Goal: Task Accomplishment & Management: Complete application form

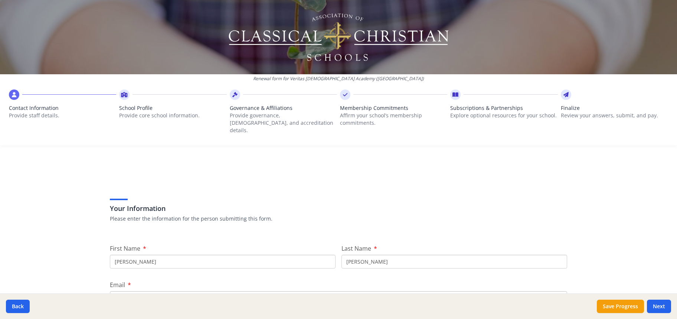
click at [220, 255] on input "[PERSON_NAME]" at bounding box center [223, 262] width 226 height 14
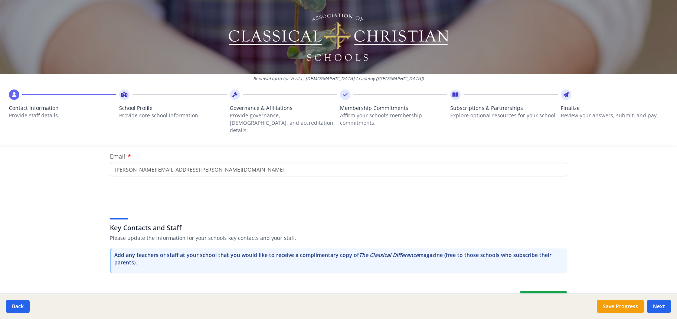
scroll to position [294, 0]
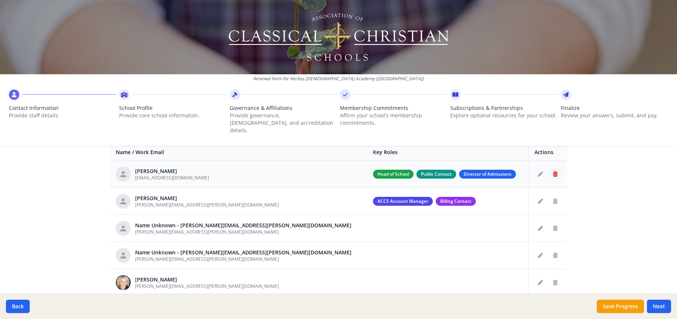
click at [553, 171] on icon "Delete staff" at bounding box center [555, 173] width 4 height 5
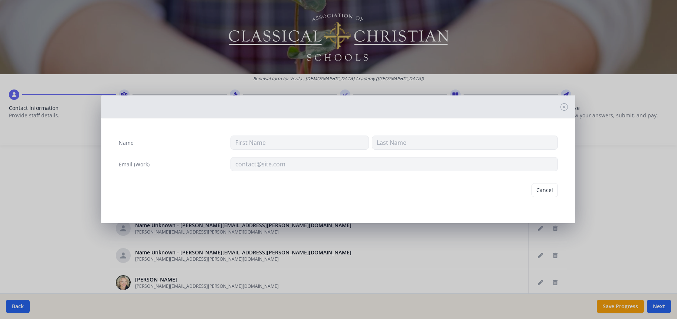
type input "Kim"
type input "Berger"
type input "admissions@veritasca.org"
click at [553, 190] on button "Delete" at bounding box center [545, 190] width 26 height 14
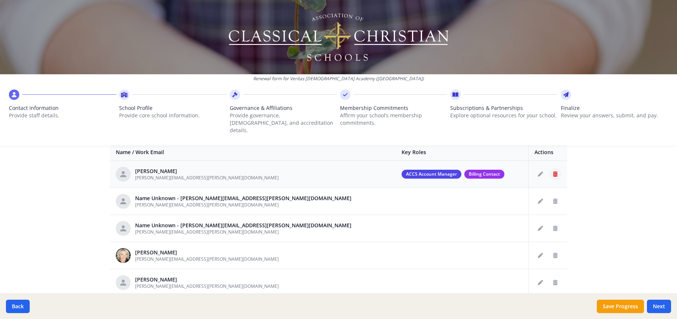
click at [553, 171] on icon "Delete staff" at bounding box center [555, 173] width 4 height 5
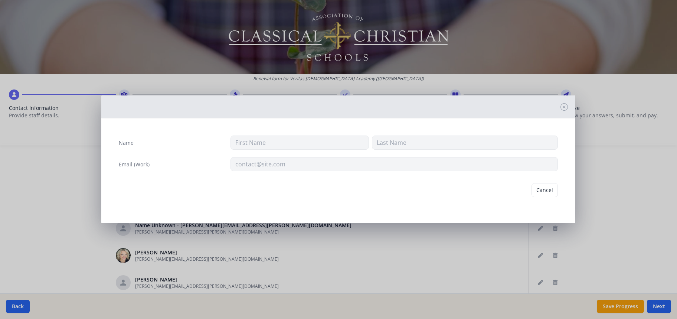
type input "Annamarie"
type input "Dewhurst"
type input "annamarie.dewhurst@veritasca.org"
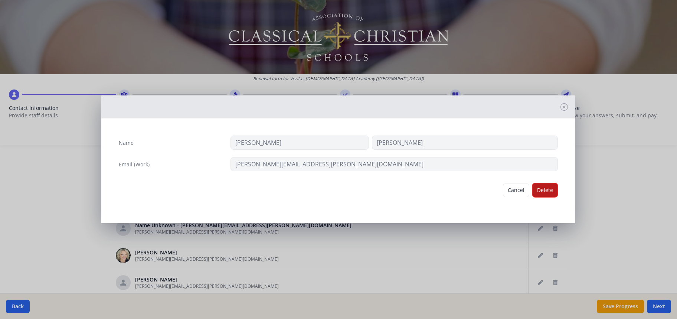
click at [550, 186] on button "Delete" at bounding box center [545, 190] width 26 height 14
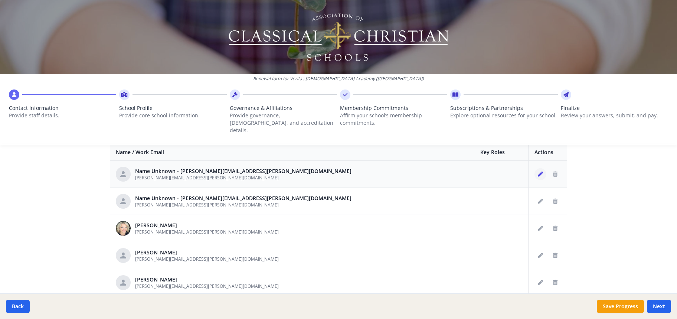
click at [540, 171] on icon "Edit staff" at bounding box center [540, 173] width 5 height 5
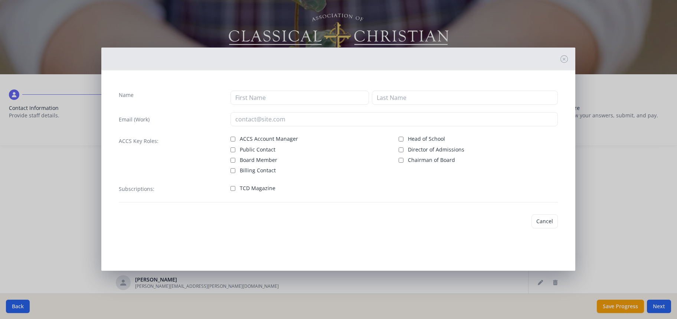
type input "amanda.owen@veritasca.org"
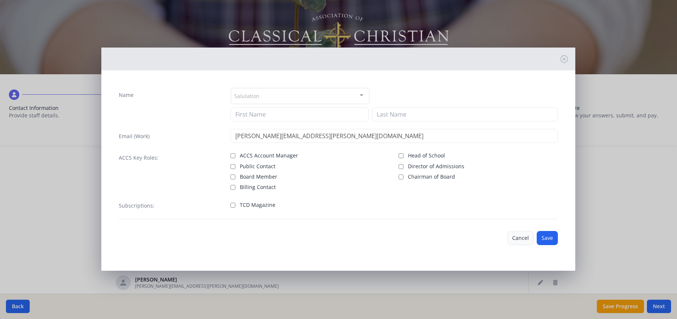
click at [529, 235] on button "Cancel" at bounding box center [520, 238] width 26 height 14
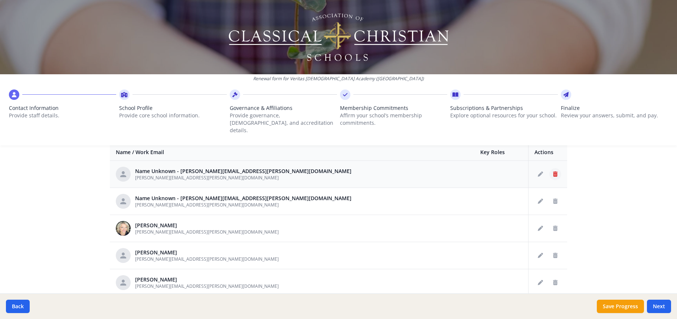
click at [553, 171] on icon "Delete staff" at bounding box center [555, 173] width 4 height 5
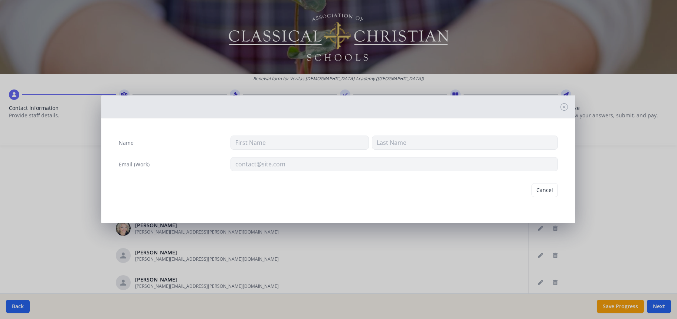
type input "amanda.owen@veritasca.org"
click at [554, 191] on button "Delete" at bounding box center [545, 190] width 26 height 14
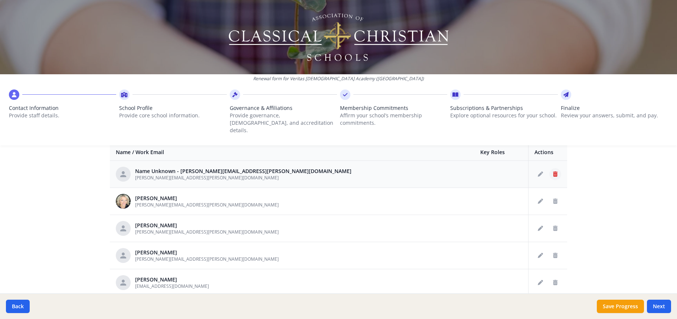
click at [553, 171] on icon "Delete staff" at bounding box center [555, 173] width 4 height 5
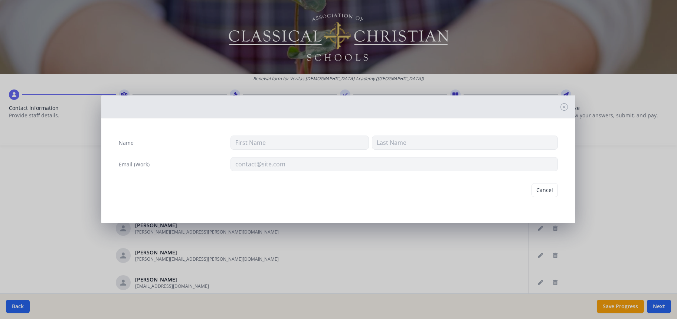
type input "Elizabeth.Olmos@veritasca.org"
click at [543, 188] on button "Delete" at bounding box center [545, 190] width 26 height 14
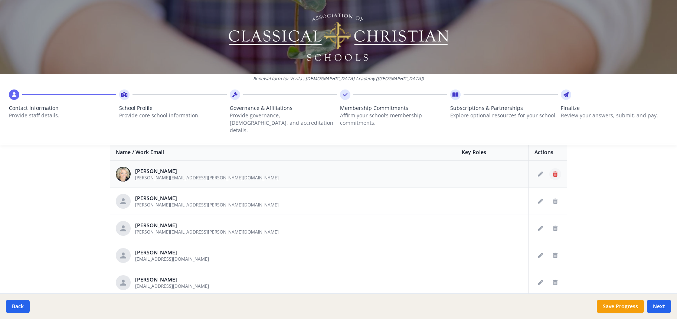
click at [551, 171] on button "Delete staff" at bounding box center [555, 174] width 12 height 12
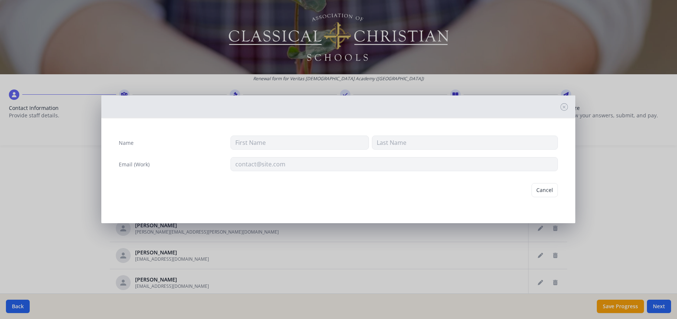
type input "Kim"
type input "Berger"
type input "kim.berger@veritasca.org"
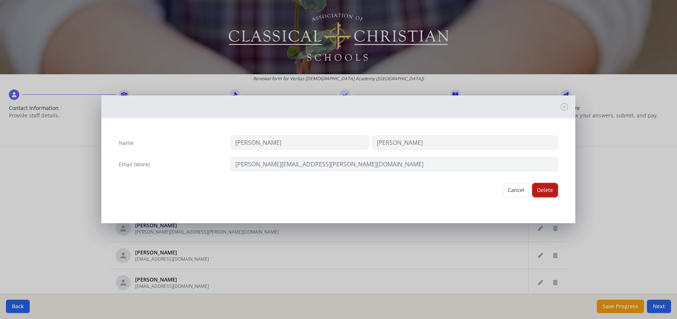
click at [546, 189] on button "Delete" at bounding box center [545, 190] width 26 height 14
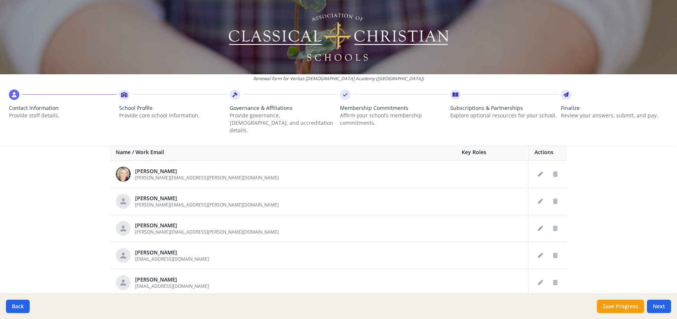
scroll to position [294, 0]
click at [553, 199] on icon "Delete staff" at bounding box center [555, 201] width 4 height 5
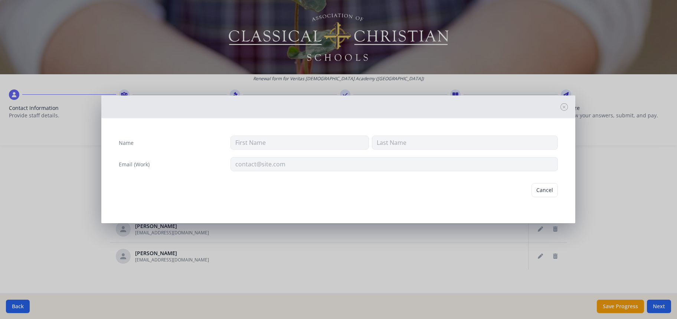
type input "Mary"
type input "Kearney"
type input "mary.kearney@veritasca.org"
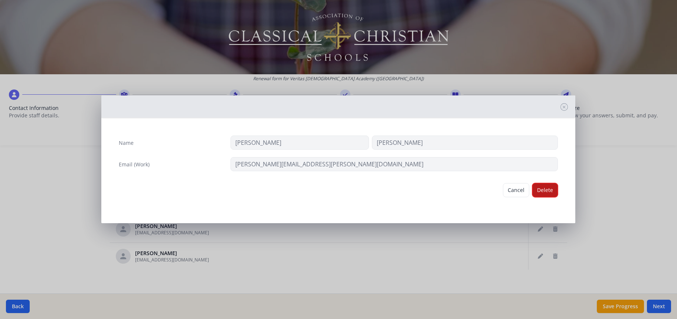
click at [553, 194] on button "Delete" at bounding box center [545, 190] width 26 height 14
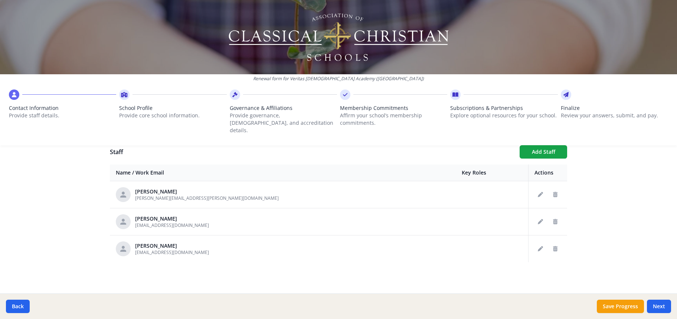
scroll to position [266, 0]
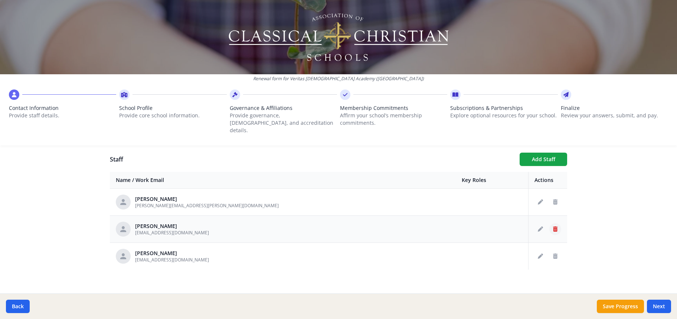
click at [554, 226] on icon "Delete staff" at bounding box center [555, 228] width 4 height 5
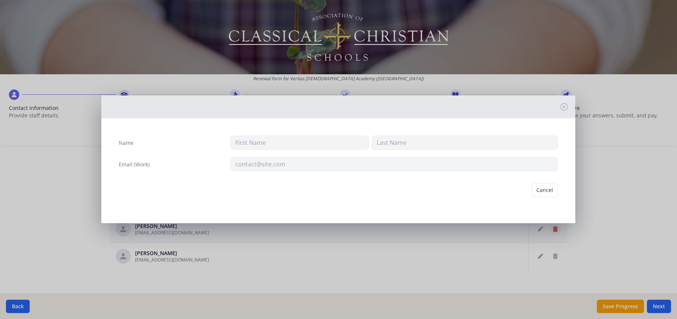
type input "Brad"
type input "Sewell"
type input "admin@veritasca.org"
click at [549, 193] on button "Delete" at bounding box center [545, 190] width 26 height 14
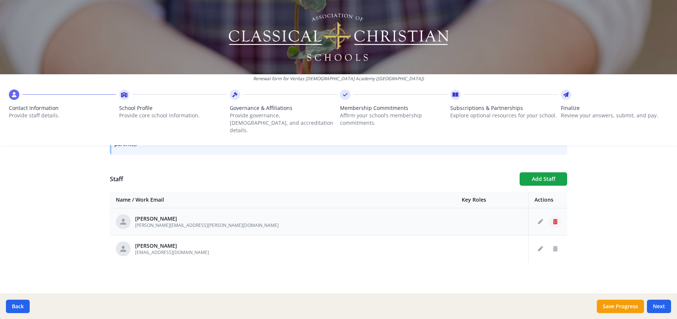
scroll to position [239, 0]
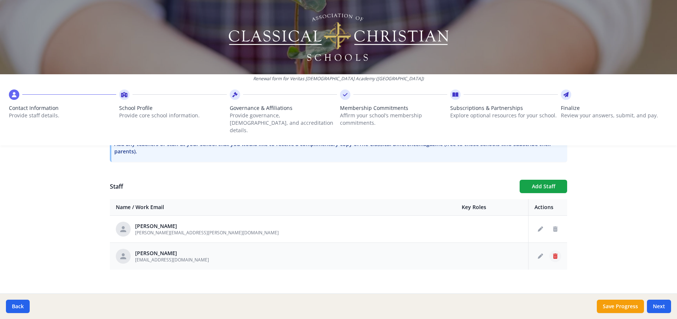
click at [554, 253] on icon "Delete staff" at bounding box center [555, 255] width 4 height 5
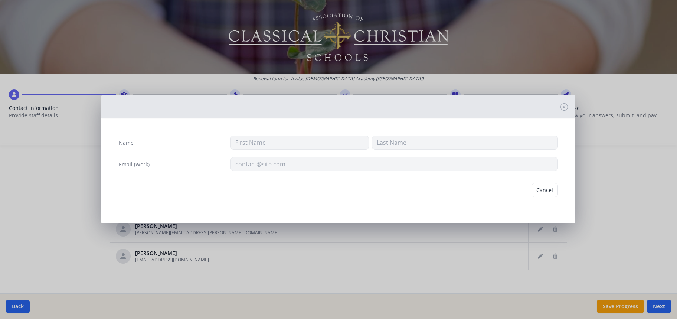
type input "Charlie"
type input "Simpson"
type input "charlie.simpson1@sbcglobal.net"
click at [547, 191] on button "Delete" at bounding box center [545, 190] width 26 height 14
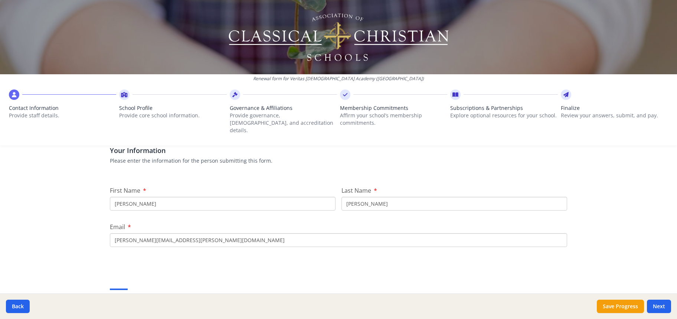
scroll to position [60, 0]
drag, startPoint x: 163, startPoint y: 192, endPoint x: 86, endPoint y: 191, distance: 76.4
click at [86, 191] on div "Renewal form for Veritas Christian Academy (TX) Contact Information Provide sta…" at bounding box center [338, 159] width 677 height 319
type input "Amanda"
drag, startPoint x: 379, startPoint y: 190, endPoint x: 339, endPoint y: 191, distance: 39.7
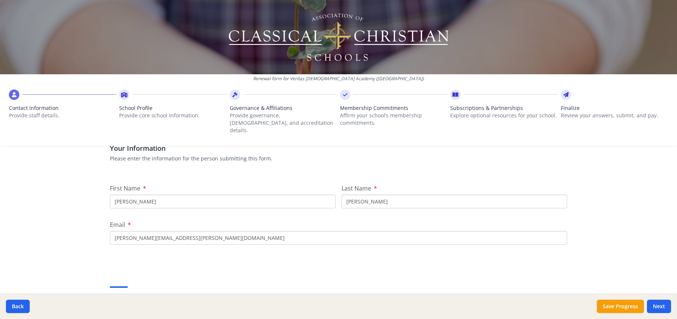
click at [341, 194] on input "Dewhurst" at bounding box center [454, 201] width 226 height 14
type input "Owen"
click at [131, 231] on input "annamarie.dewhurst@veritasca.org" at bounding box center [338, 238] width 457 height 14
click at [145, 231] on input "amanda.dewhurst@veritasca.org" at bounding box center [338, 238] width 457 height 14
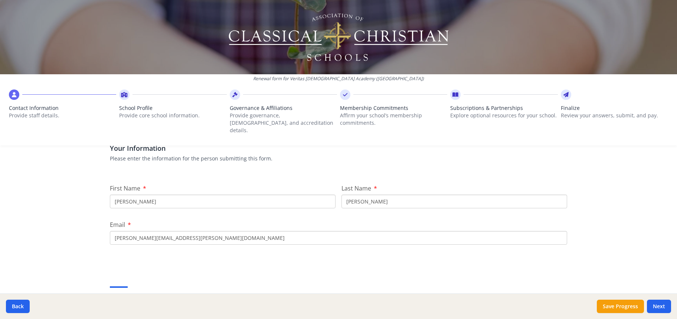
click at [145, 231] on input "amanda.dewhurst@veritasca.org" at bounding box center [338, 238] width 457 height 14
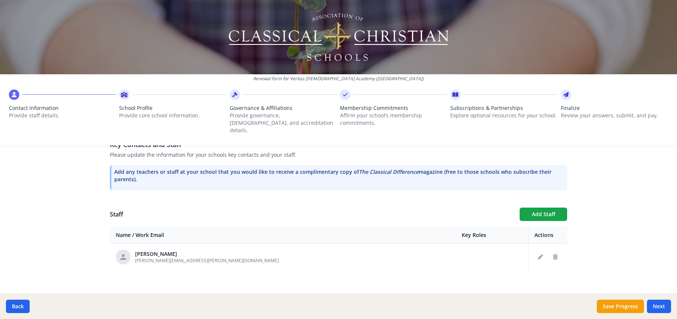
scroll to position [212, 0]
type input "amanda.owen@veritasca.org"
click at [530, 207] on button "Add Staff" at bounding box center [543, 213] width 47 height 13
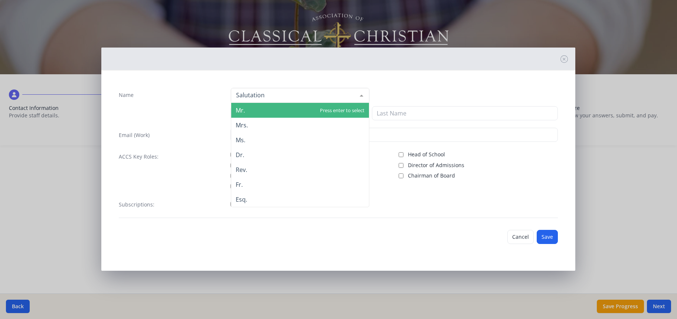
click at [263, 98] on input "Name" at bounding box center [294, 94] width 120 height 7
click at [406, 124] on div "Name Mr. Mrs. Ms. Dr. Rev. Fr. Esq. No elements found. Consider changing the se…" at bounding box center [338, 153] width 451 height 142
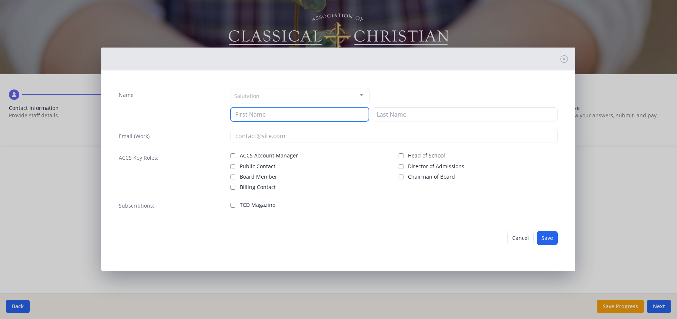
click at [294, 118] on input at bounding box center [299, 114] width 138 height 14
type input "Amanda"
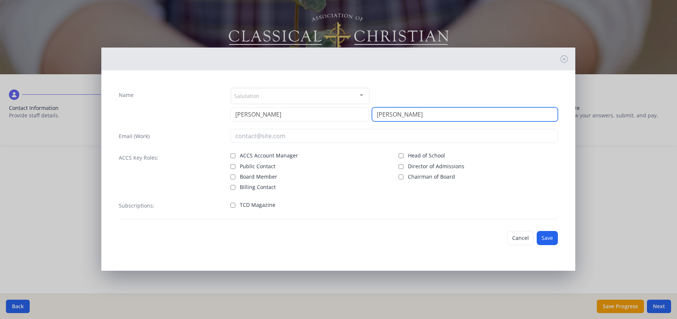
type input "Owen"
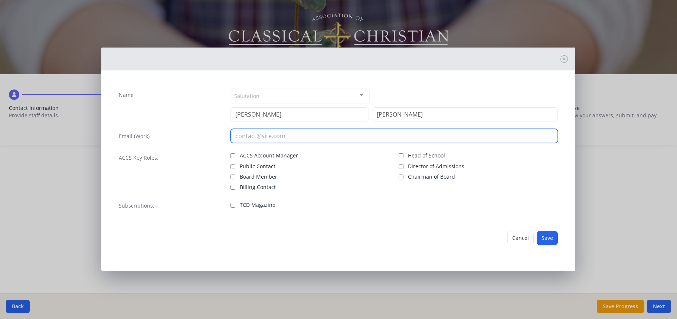
click at [254, 136] on input "email" at bounding box center [393, 136] width 327 height 14
type input "amanda.owen@veritasca.org"
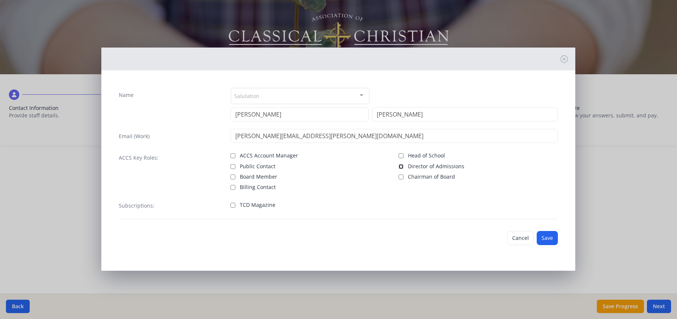
click at [400, 166] on input "Director of Admissions" at bounding box center [401, 166] width 5 height 5
checkbox input "true"
click at [545, 237] on button "Save" at bounding box center [547, 238] width 21 height 14
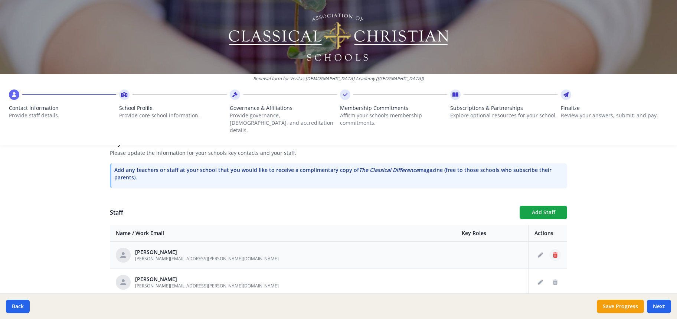
scroll to position [214, 0]
click at [554, 252] on icon "Delete staff" at bounding box center [555, 254] width 4 height 5
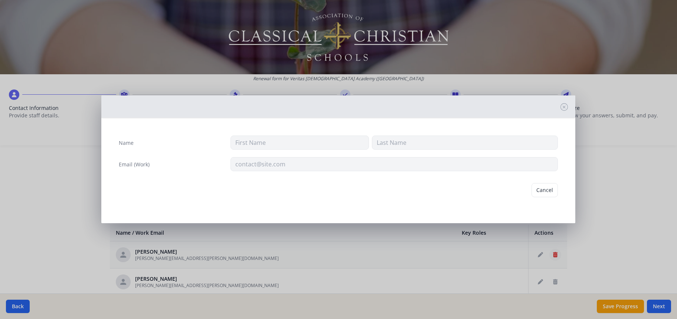
type input "Brooke"
type input "Cooper"
type input "brooke.cooper@veritasca.org"
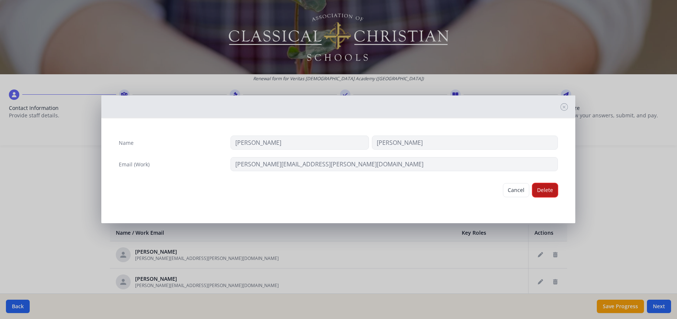
click at [541, 193] on button "Delete" at bounding box center [545, 190] width 26 height 14
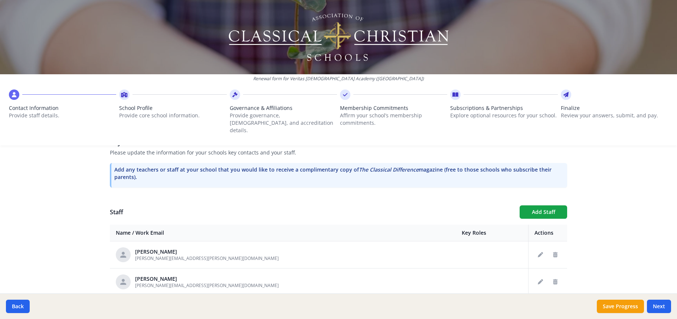
scroll to position [212, 0]
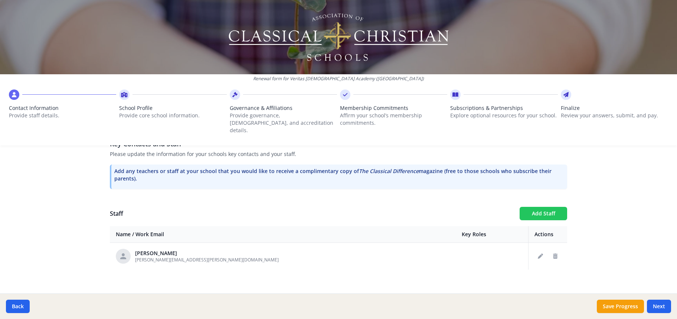
click at [548, 207] on button "Add Staff" at bounding box center [543, 213] width 47 height 13
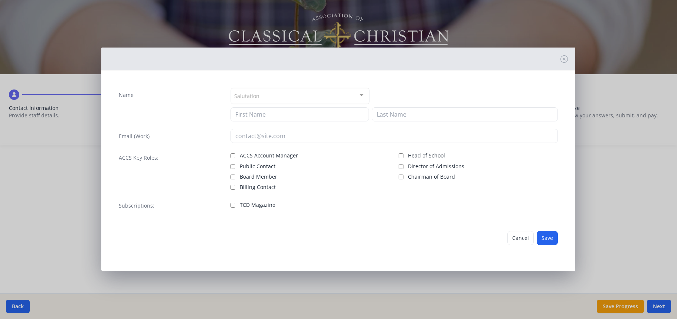
click at [272, 93] on div "Salutation" at bounding box center [300, 96] width 138 height 16
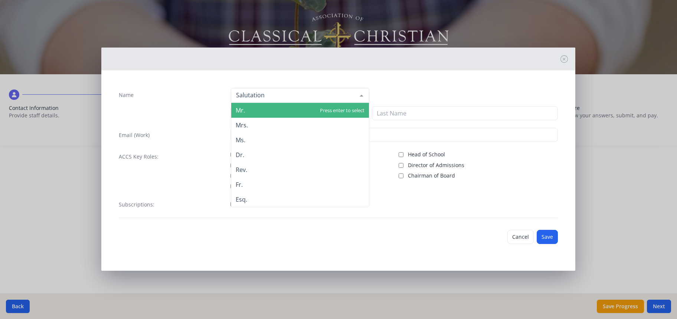
click at [275, 95] on input "Name" at bounding box center [294, 94] width 120 height 7
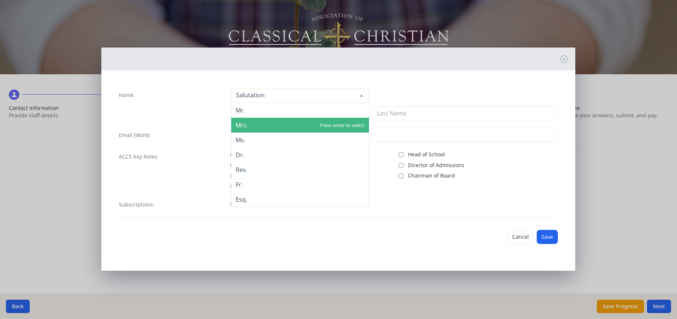
click at [256, 125] on span "Mrs." at bounding box center [300, 125] width 138 height 15
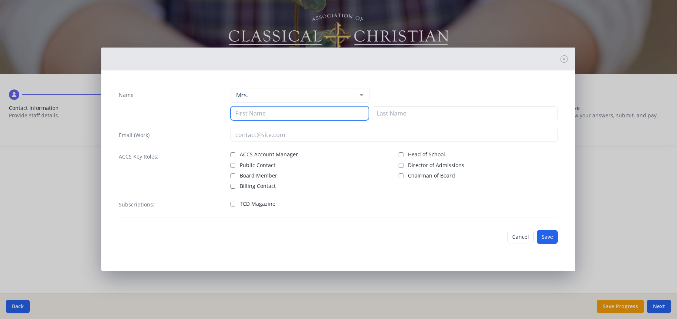
click at [249, 114] on input at bounding box center [299, 113] width 138 height 14
type input "Hillary"
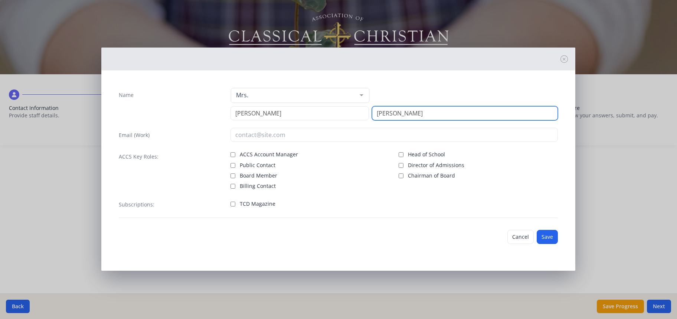
type input "Cooper"
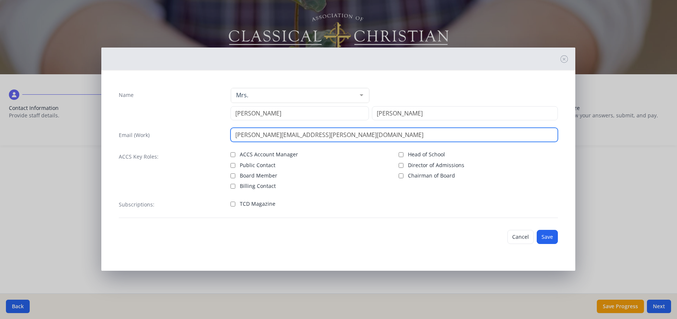
type input "hillary.cooper@veritasca.org"
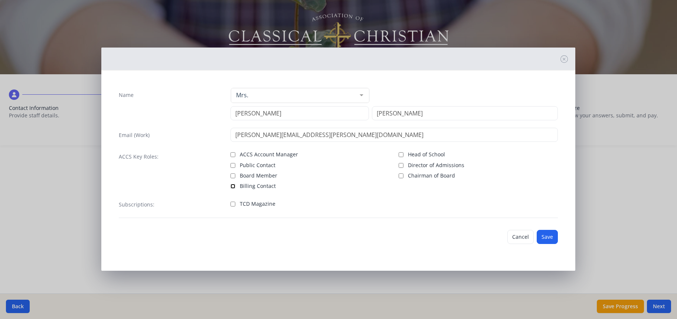
click at [235, 185] on input "Billing Contact" at bounding box center [232, 186] width 5 height 5
checkbox input "true"
click at [553, 237] on button "Save" at bounding box center [547, 237] width 21 height 14
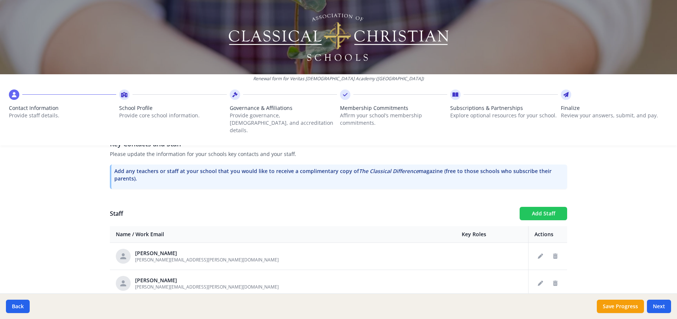
click at [534, 207] on button "Add Staff" at bounding box center [543, 213] width 47 height 13
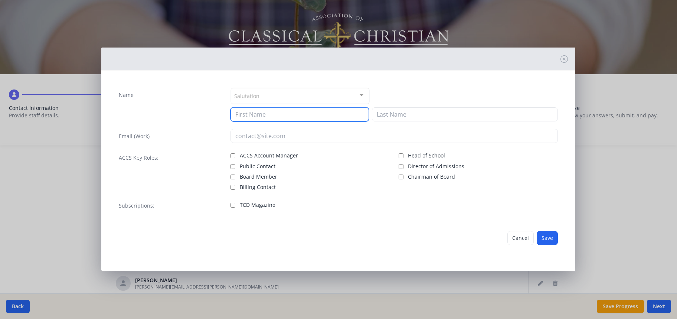
click at [271, 115] on input at bounding box center [299, 114] width 138 height 14
type input "Angela"
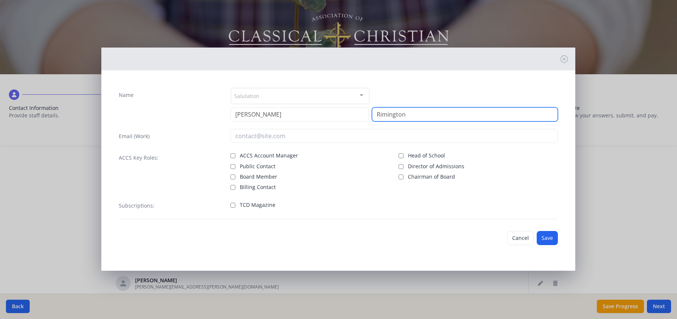
type input "Rimington"
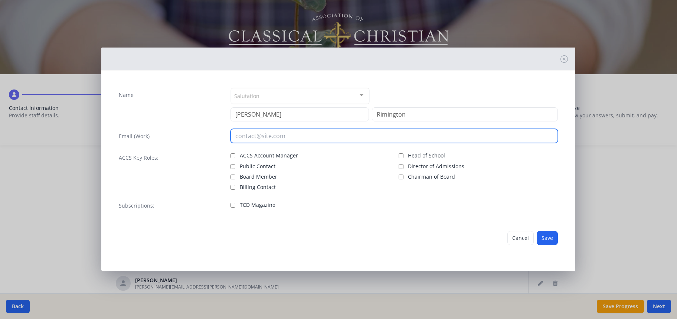
click at [246, 136] on input "email" at bounding box center [393, 136] width 327 height 14
type input "angela.rimington@veritasca.org"
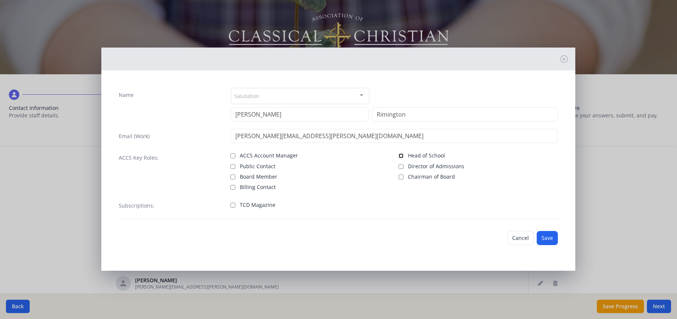
click at [399, 158] on input "Head of School" at bounding box center [401, 155] width 5 height 5
checkbox input "true"
click at [553, 238] on button "Save" at bounding box center [547, 238] width 21 height 14
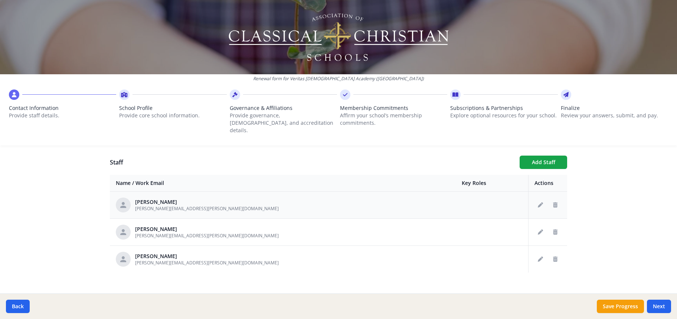
scroll to position [266, 0]
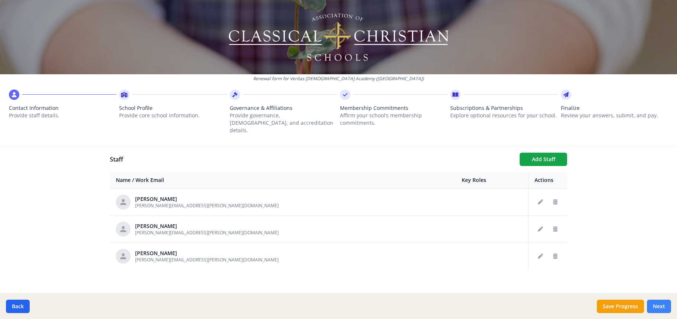
click at [654, 307] on button "Next" at bounding box center [659, 305] width 24 height 13
type input "(713) 773-9605"
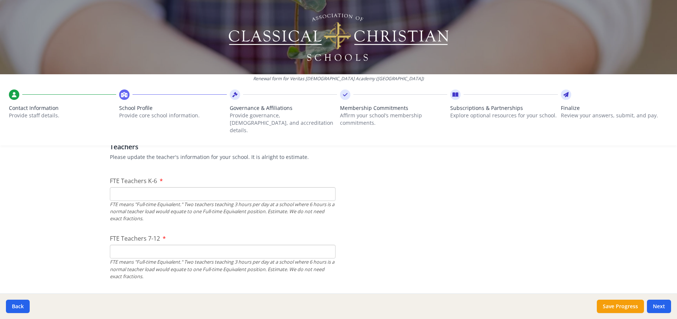
scroll to position [448, 0]
click at [137, 187] on input "FTE Teachers K-6" at bounding box center [223, 193] width 226 height 14
click at [318, 186] on input "FTE Teachers K-6" at bounding box center [223, 193] width 226 height 14
type input "14"
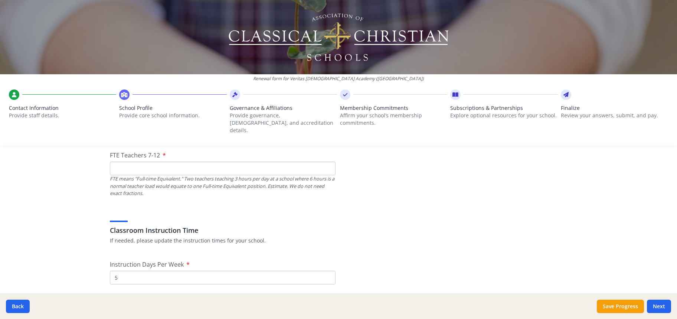
scroll to position [522, 0]
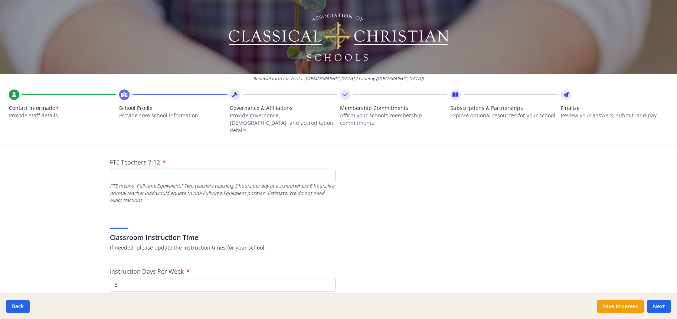
click at [314, 172] on input "FTE Teachers 7-12" at bounding box center [223, 175] width 226 height 14
click at [214, 171] on input "FTE Teachers 7-12" at bounding box center [223, 175] width 226 height 14
click at [161, 171] on input "1" at bounding box center [223, 178] width 226 height 14
type input "1"
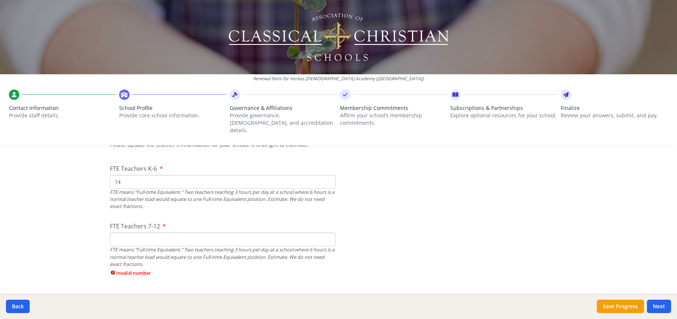
scroll to position [453, 0]
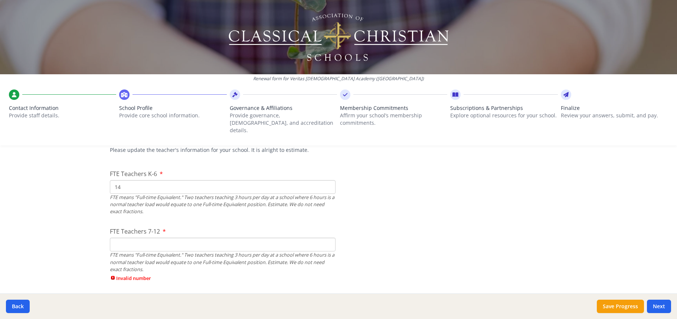
click at [145, 237] on input "FTE Teachers 7-12" at bounding box center [223, 244] width 226 height 14
type input "9"
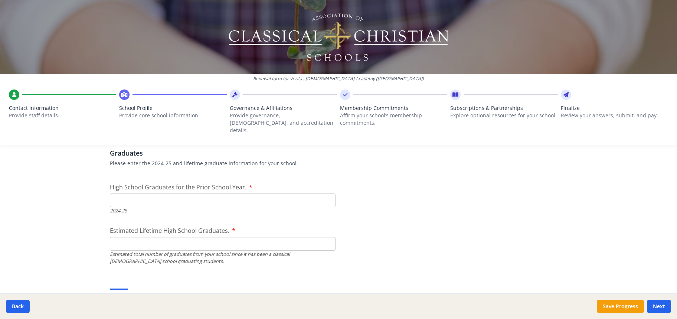
scroll to position [1054, 0]
click at [169, 193] on input "High School Graduates for the Prior School Year." at bounding box center [223, 200] width 226 height 14
type input "0"
click at [160, 236] on input "Estimated Lifetime High School Graduates." at bounding box center [223, 243] width 226 height 14
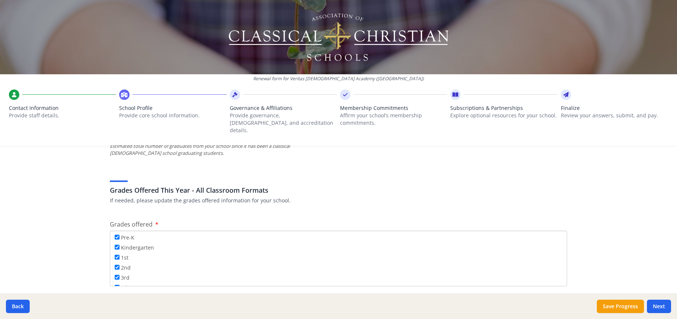
scroll to position [1162, 0]
type input "0"
click at [62, 208] on div "Renewal form for Veritas Christian Academy (TX) Contact Information Provide sta…" at bounding box center [338, 159] width 677 height 319
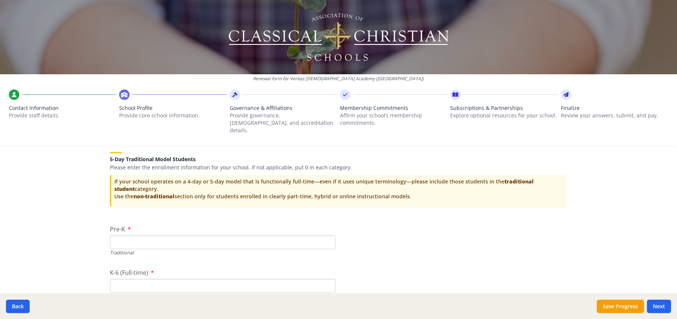
scroll to position [1484, 0]
click at [168, 235] on input "Pre-K" at bounding box center [223, 242] width 226 height 14
type input "3"
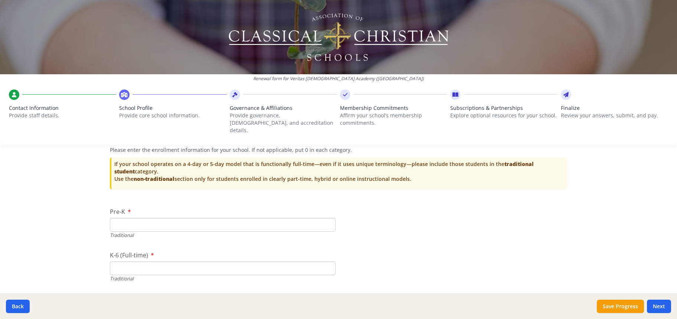
scroll to position [1501, 0]
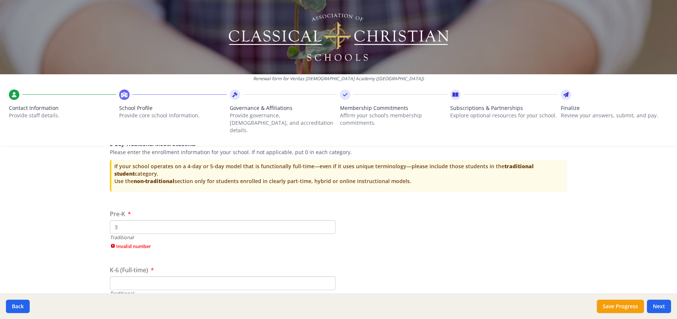
type input "4"
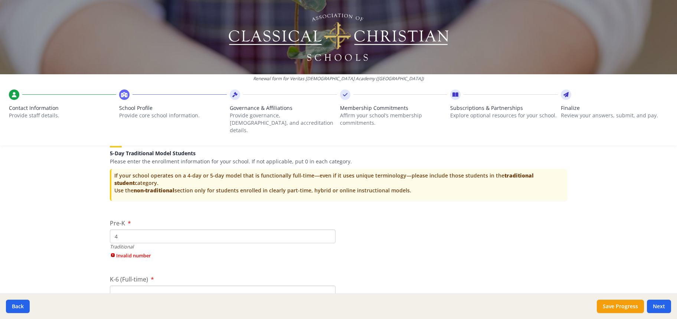
scroll to position [1496, 0]
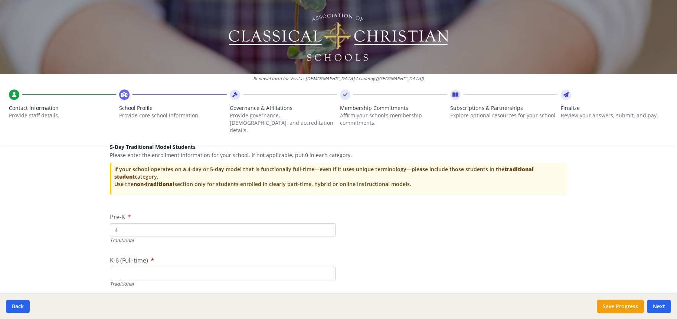
click at [166, 223] on input "4" at bounding box center [223, 230] width 226 height 14
type input "27"
click at [269, 271] on input "K-6 (Full-time)" at bounding box center [223, 273] width 226 height 14
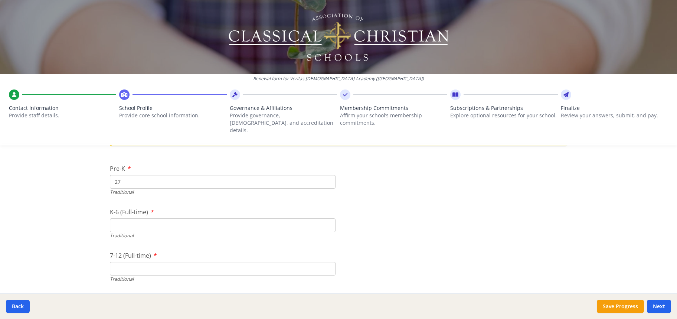
scroll to position [1555, 0]
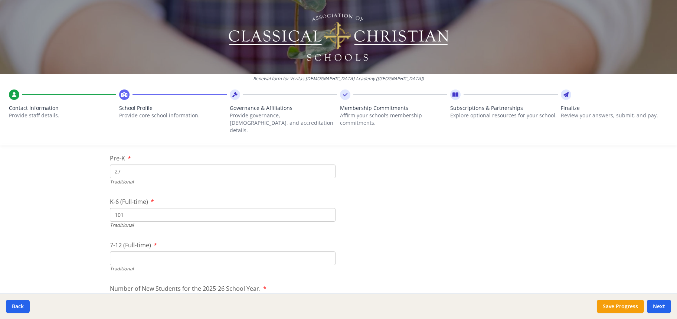
type input "101"
click at [170, 253] on input "7-12 (Full-time)" at bounding box center [223, 258] width 226 height 14
click at [117, 251] on input "7-12 (Full-time)" at bounding box center [223, 258] width 226 height 14
type input "14"
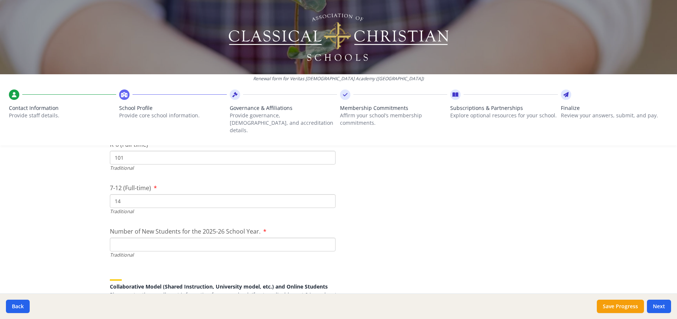
scroll to position [1613, 0]
click at [249, 236] on input "Number of New Students for the 2025-26 School Year." at bounding box center [223, 243] width 226 height 14
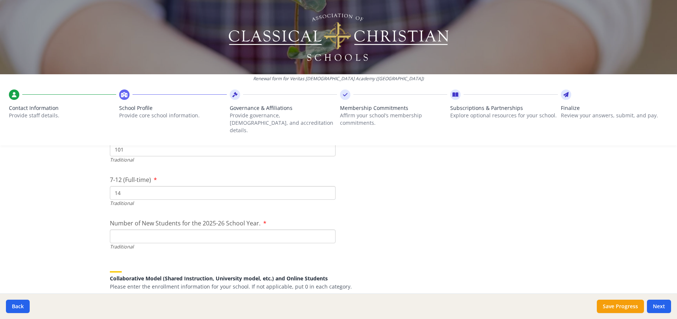
scroll to position [1624, 0]
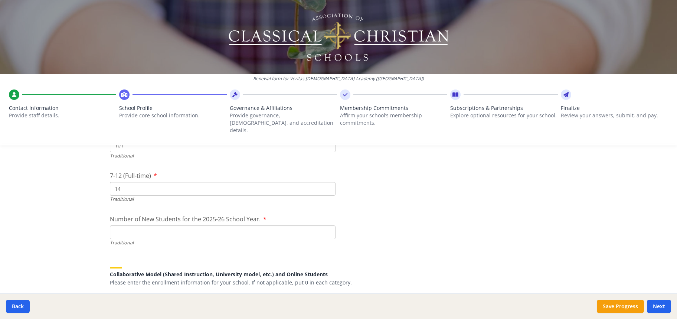
click at [142, 227] on input "Number of New Students for the 2025-26 School Year." at bounding box center [223, 232] width 226 height 14
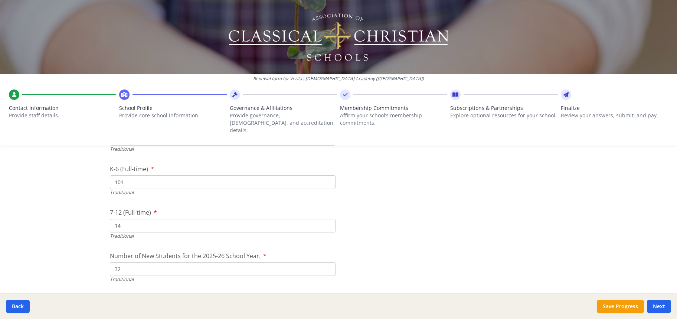
scroll to position [1590, 0]
click at [127, 261] on input "32" at bounding box center [223, 266] width 226 height 14
type input "33"
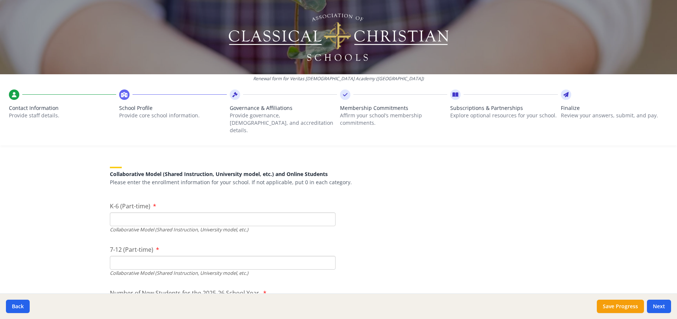
scroll to position [1739, 0]
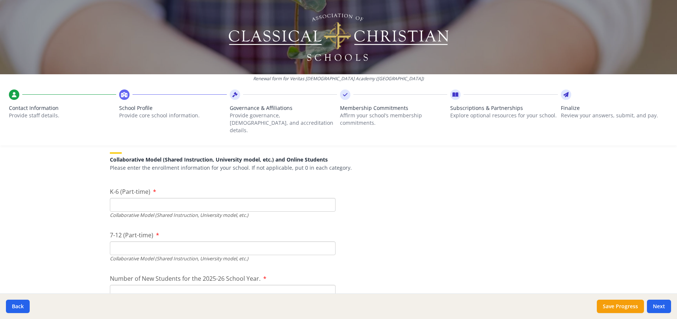
click at [147, 199] on input "K-6 (Part-time)" at bounding box center [223, 205] width 226 height 14
type input "0"
click at [158, 241] on input "7-12 (Part-time)" at bounding box center [223, 248] width 226 height 14
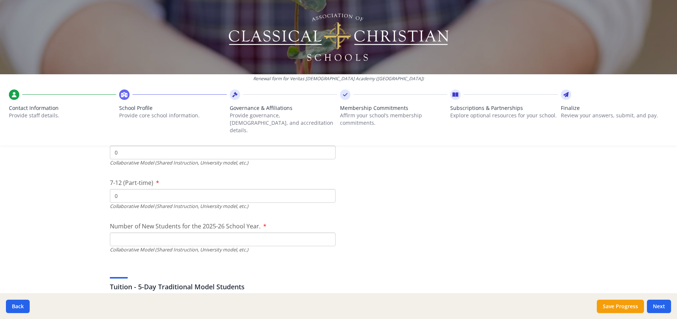
type input "0"
click at [161, 235] on input "Number of New Students for the 2025-26 School Year." at bounding box center [223, 239] width 226 height 14
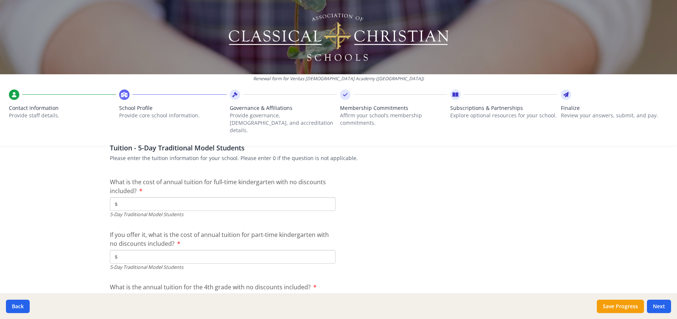
scroll to position [1914, 0]
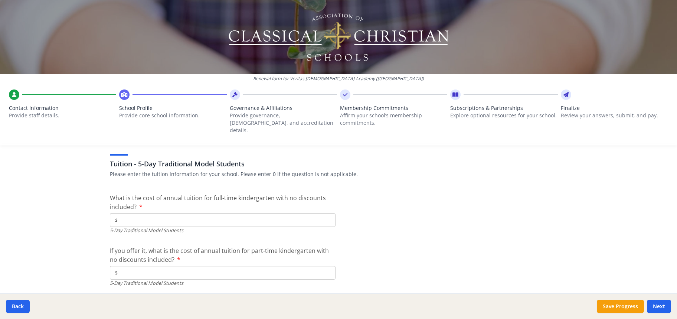
type input "0"
click at [140, 213] on input "$" at bounding box center [223, 220] width 226 height 14
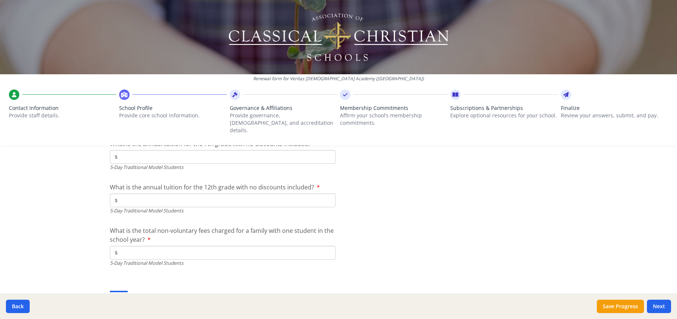
scroll to position [2101, 0]
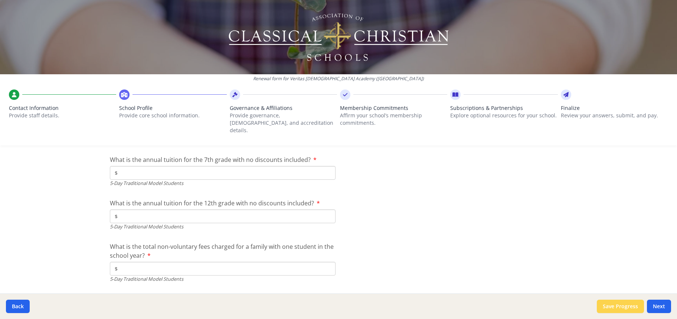
click at [626, 306] on button "Save Progress" at bounding box center [620, 305] width 47 height 13
type input "(713) 773-9753"
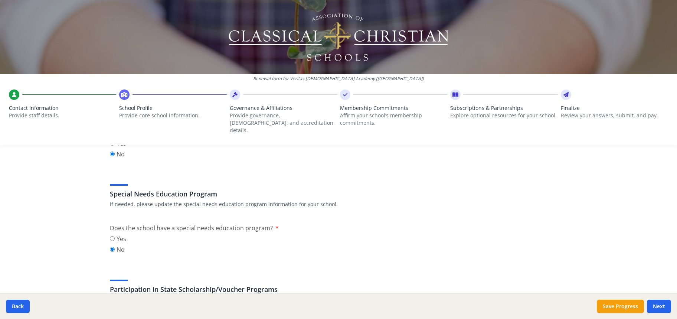
scroll to position [764, 0]
